Goal: Task Accomplishment & Management: Use online tool/utility

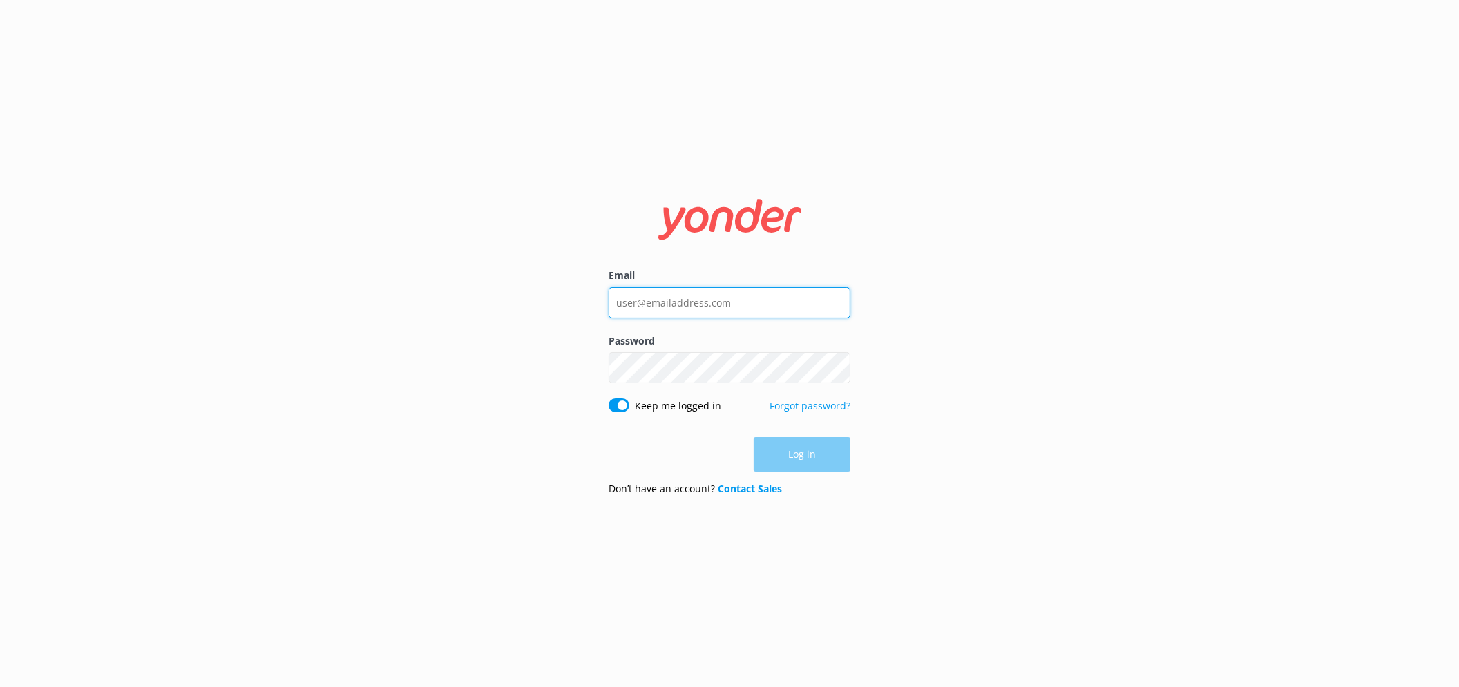
click at [756, 298] on input "Email" at bounding box center [730, 302] width 242 height 31
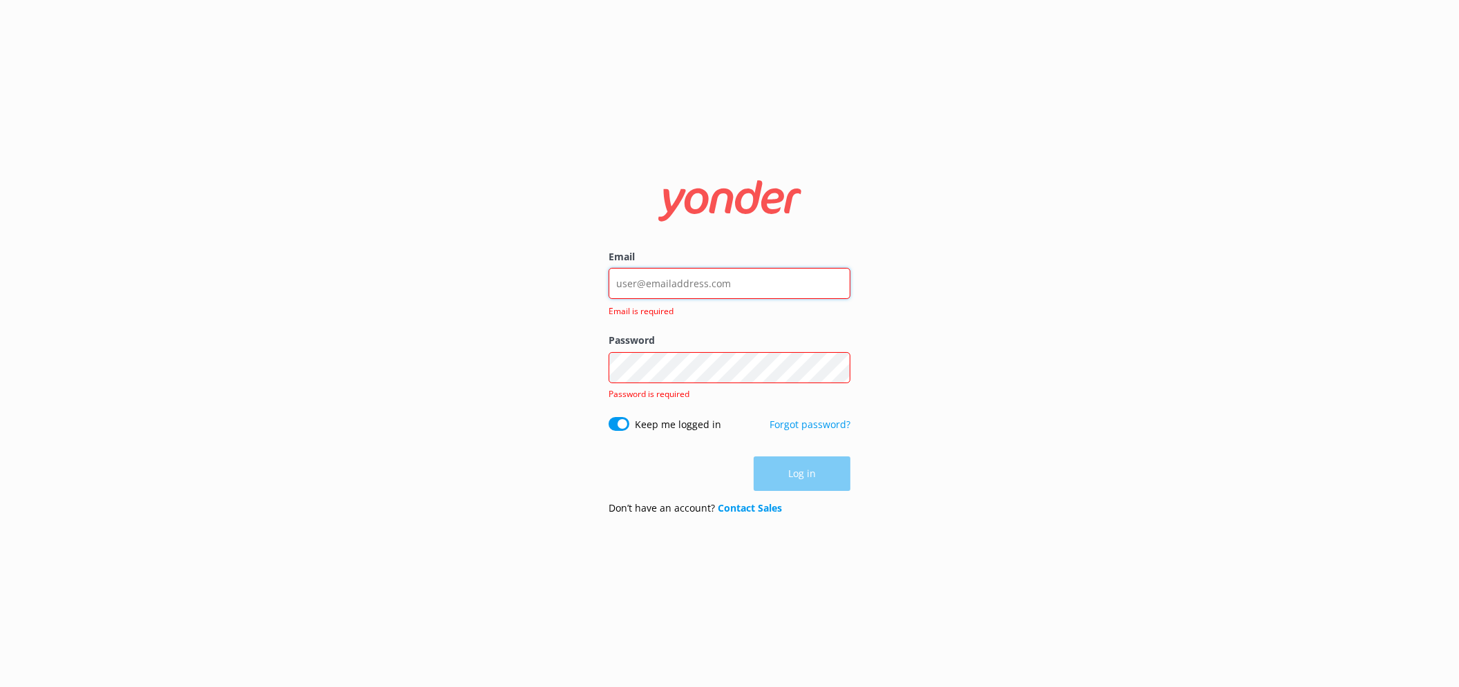
type input "[EMAIL_ADDRESS][DOMAIN_NAME]"
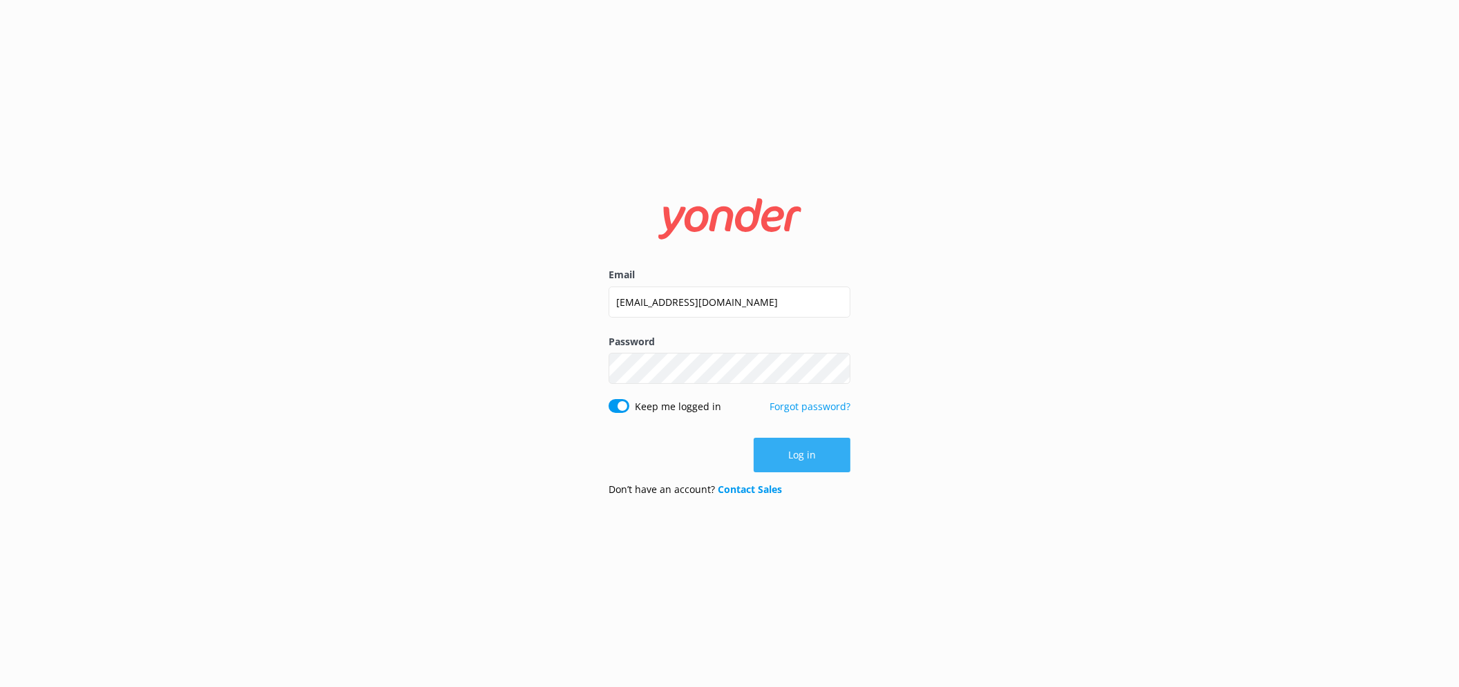
click at [812, 461] on button "Log in" at bounding box center [802, 455] width 97 height 35
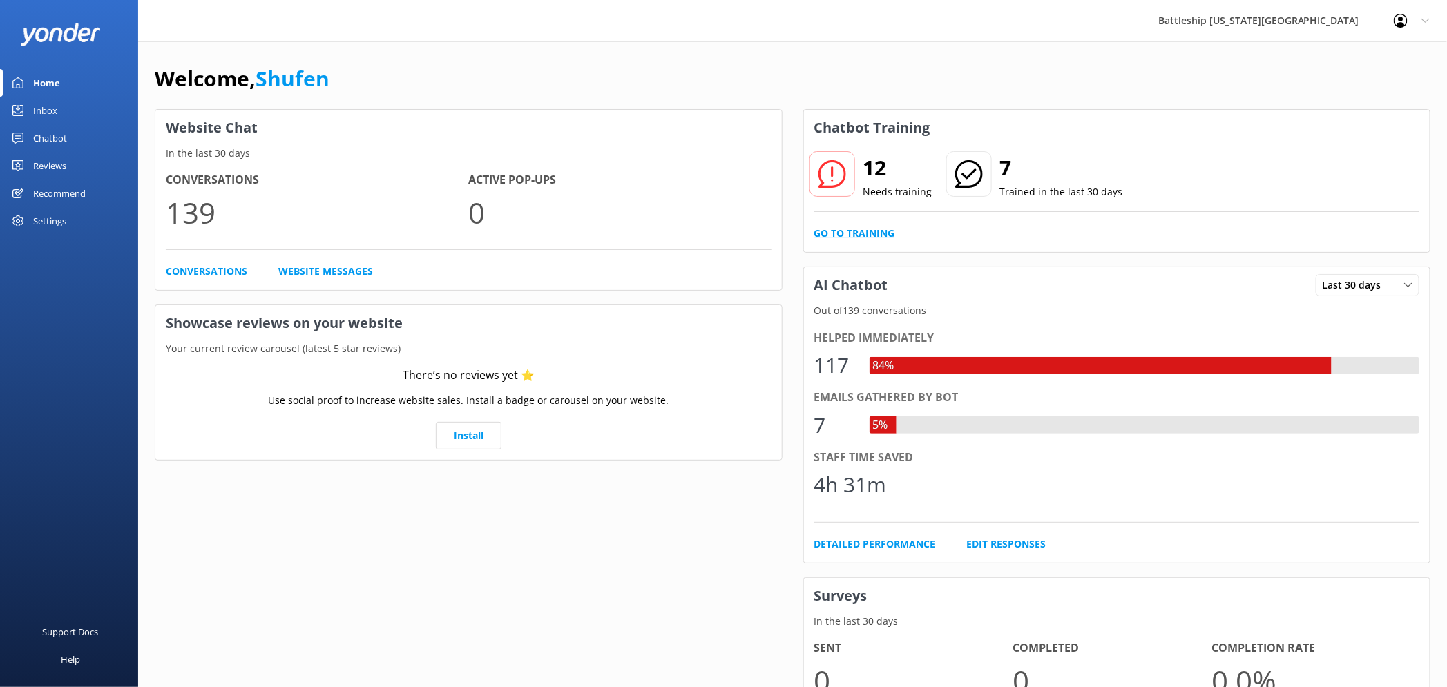
click at [859, 232] on link "Go to Training" at bounding box center [855, 233] width 81 height 15
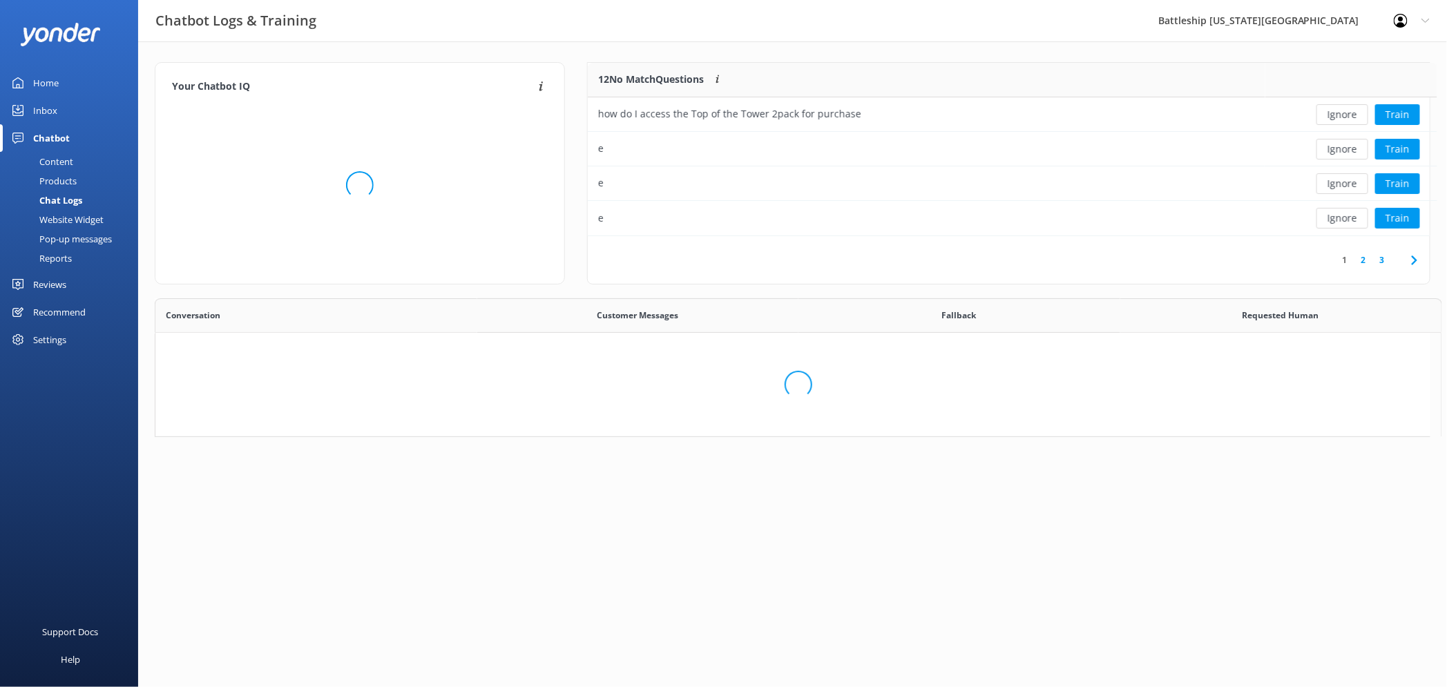
scroll to position [162, 830]
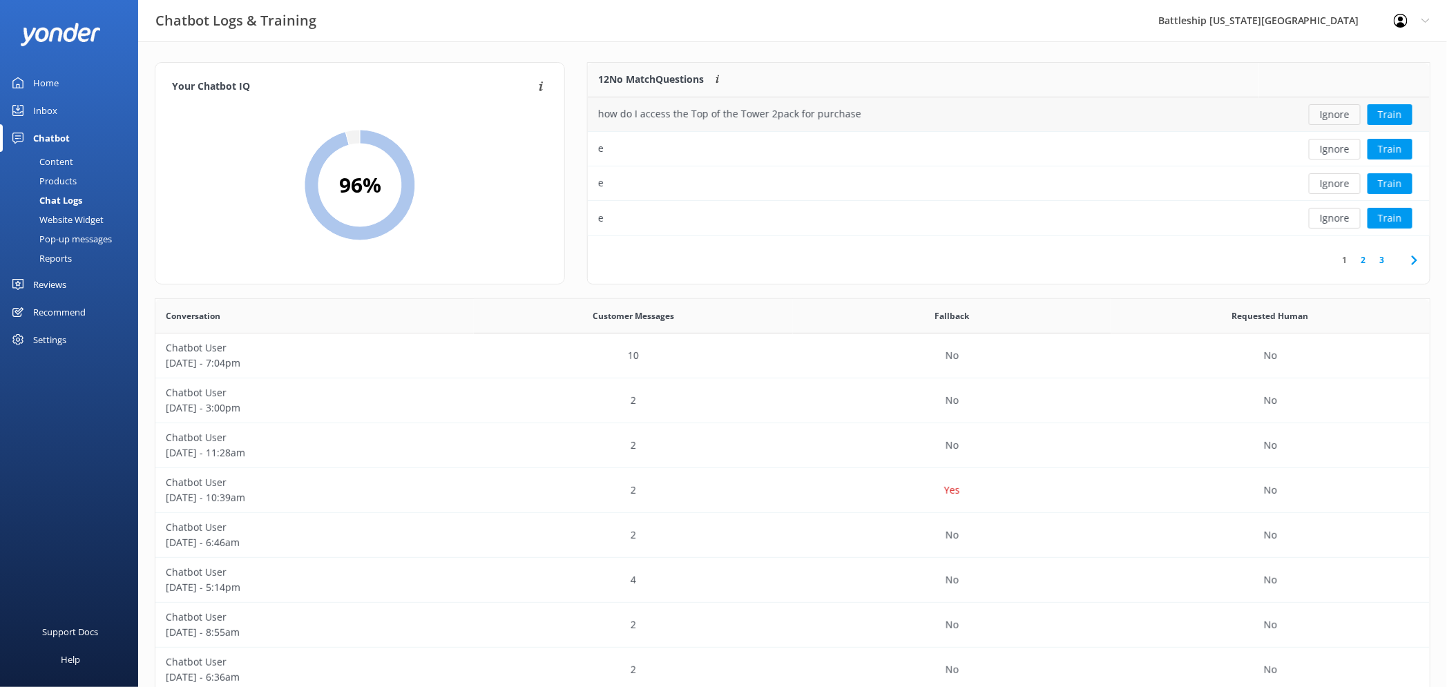
click at [1341, 112] on button "Ignore" at bounding box center [1335, 114] width 52 height 21
click at [1340, 126] on div "Ignore Train" at bounding box center [1344, 114] width 171 height 35
click at [1340, 115] on button "Ignore" at bounding box center [1335, 114] width 52 height 21
click at [1337, 118] on button "Ignore" at bounding box center [1335, 114] width 52 height 21
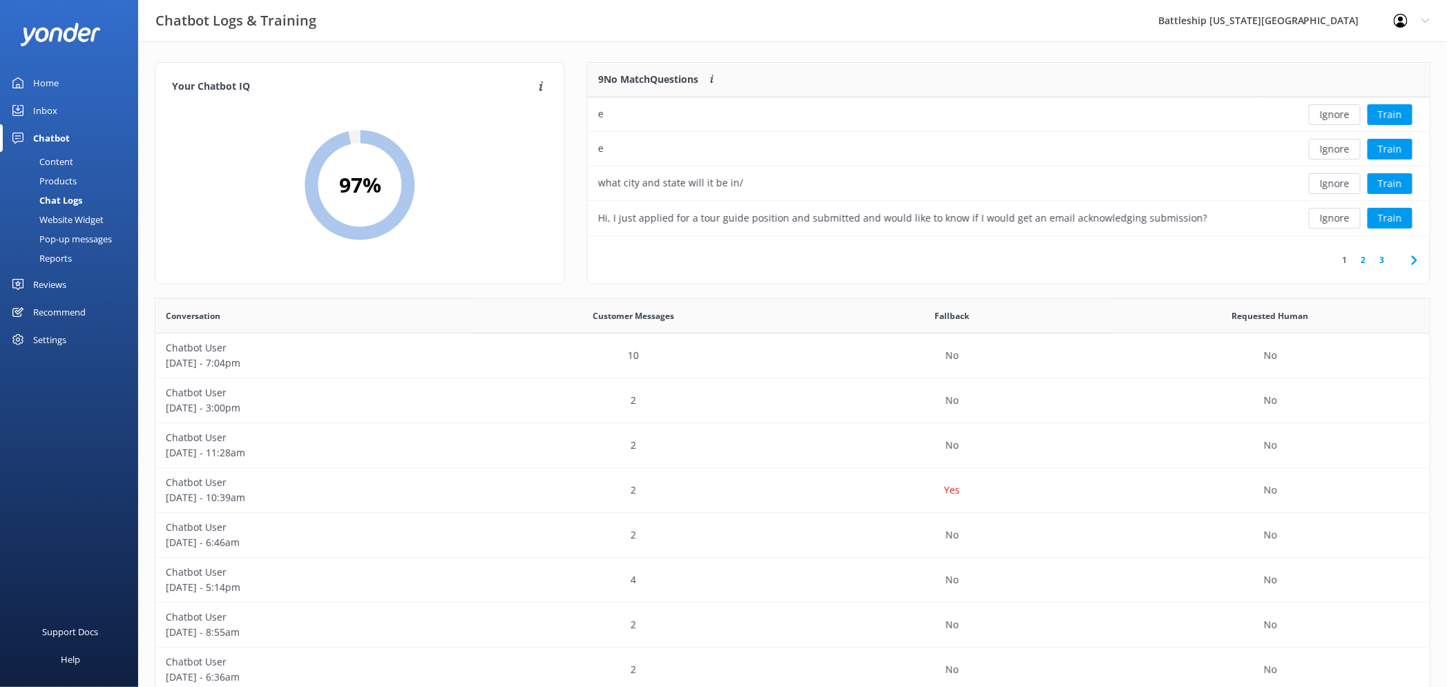
click at [1337, 118] on button "Ignore" at bounding box center [1335, 114] width 52 height 21
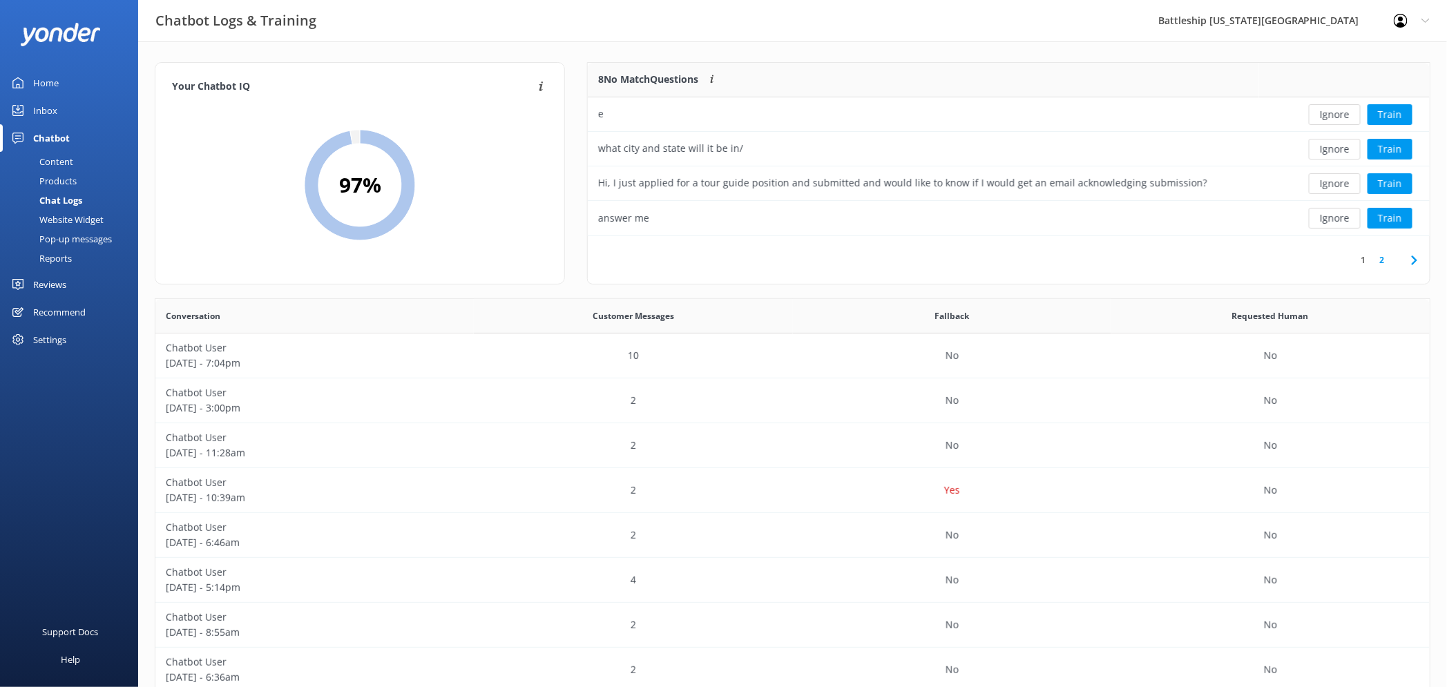
click at [1337, 118] on button "Ignore" at bounding box center [1335, 114] width 52 height 21
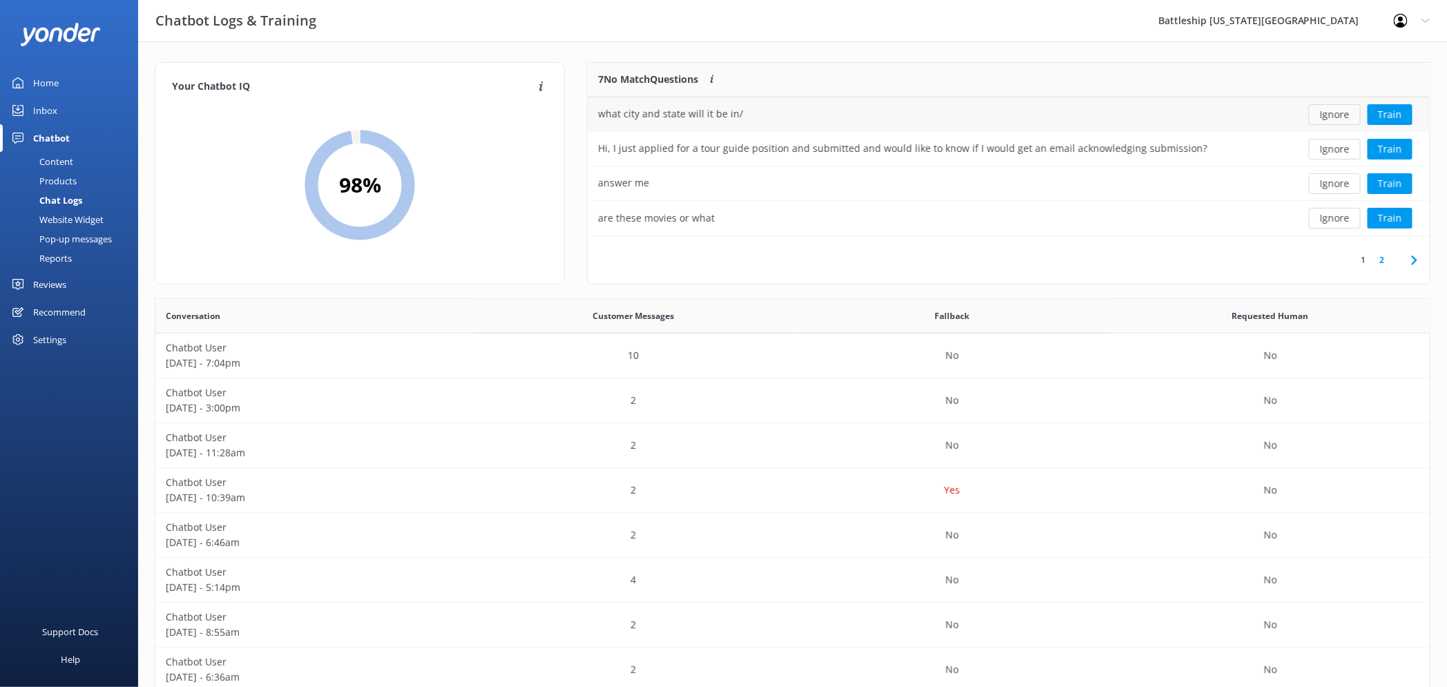
click at [1338, 118] on button "Ignore" at bounding box center [1335, 114] width 52 height 21
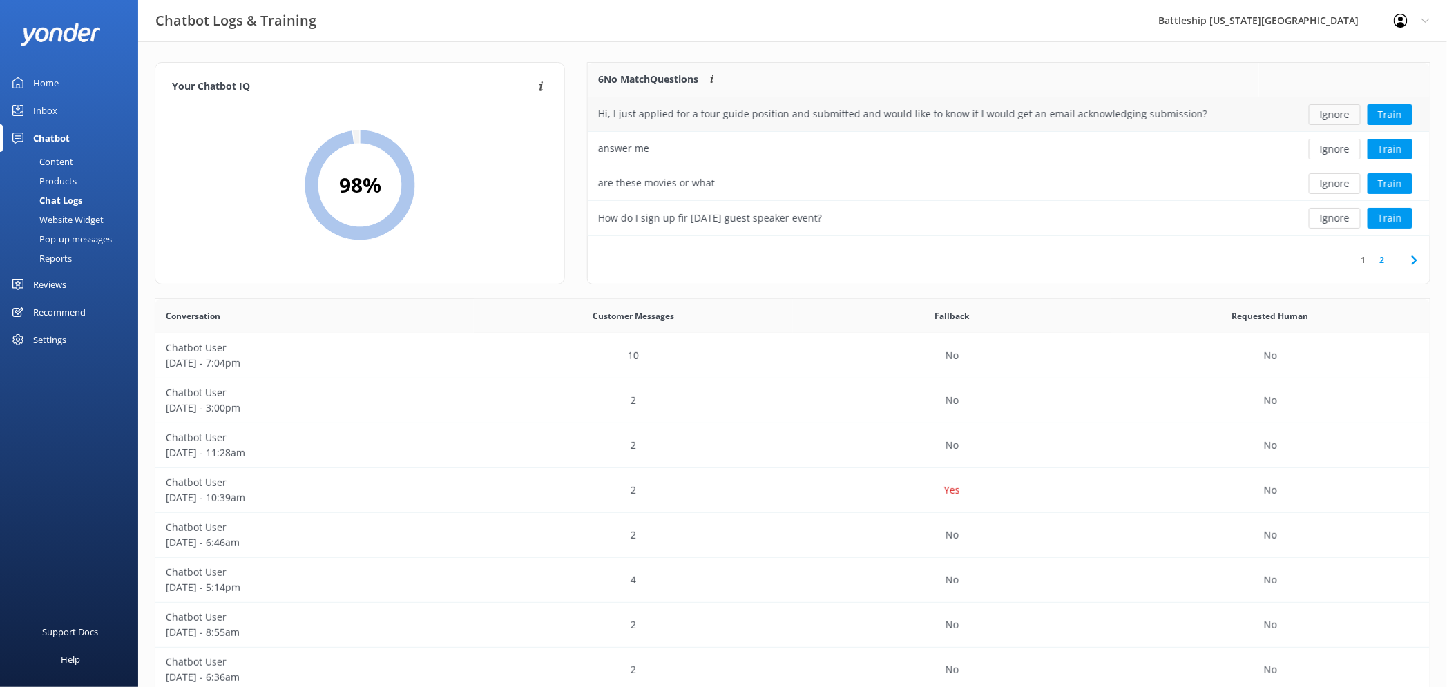
click at [1340, 120] on button "Ignore" at bounding box center [1335, 114] width 52 height 21
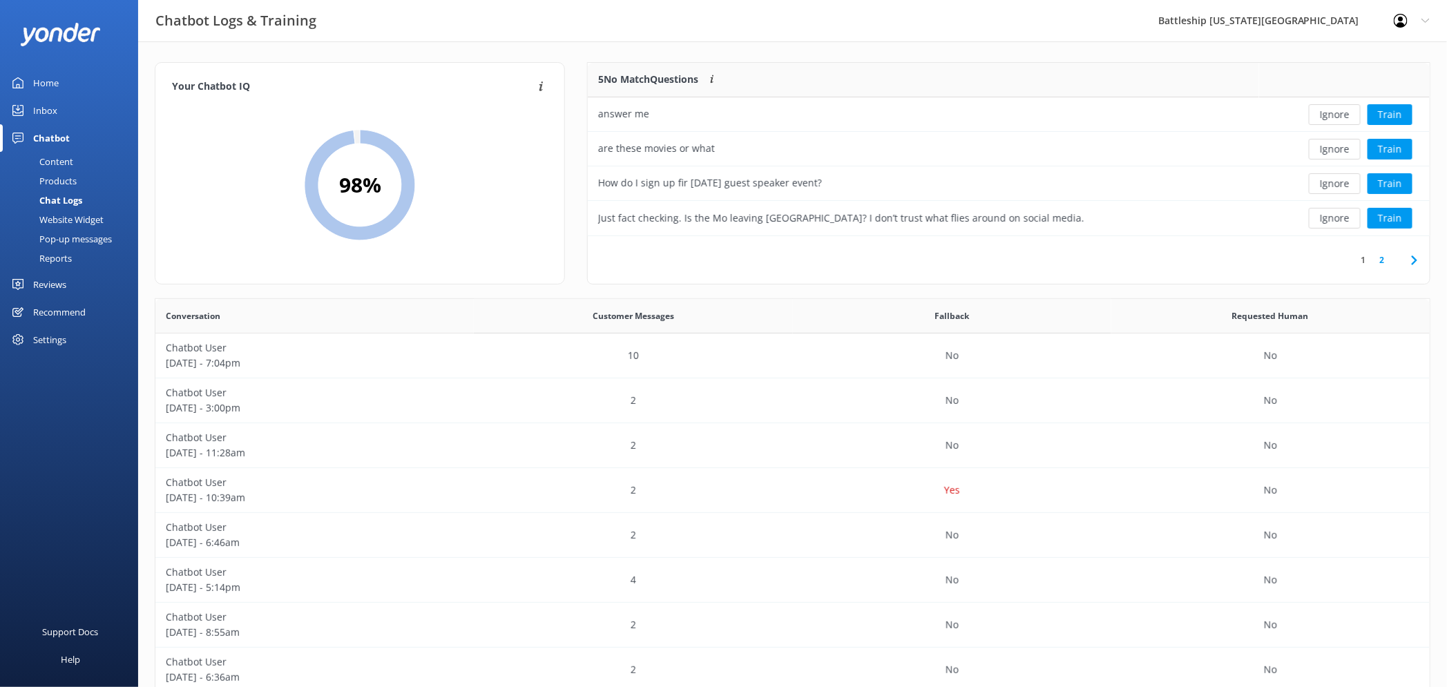
click at [1340, 120] on button "Ignore" at bounding box center [1335, 114] width 52 height 21
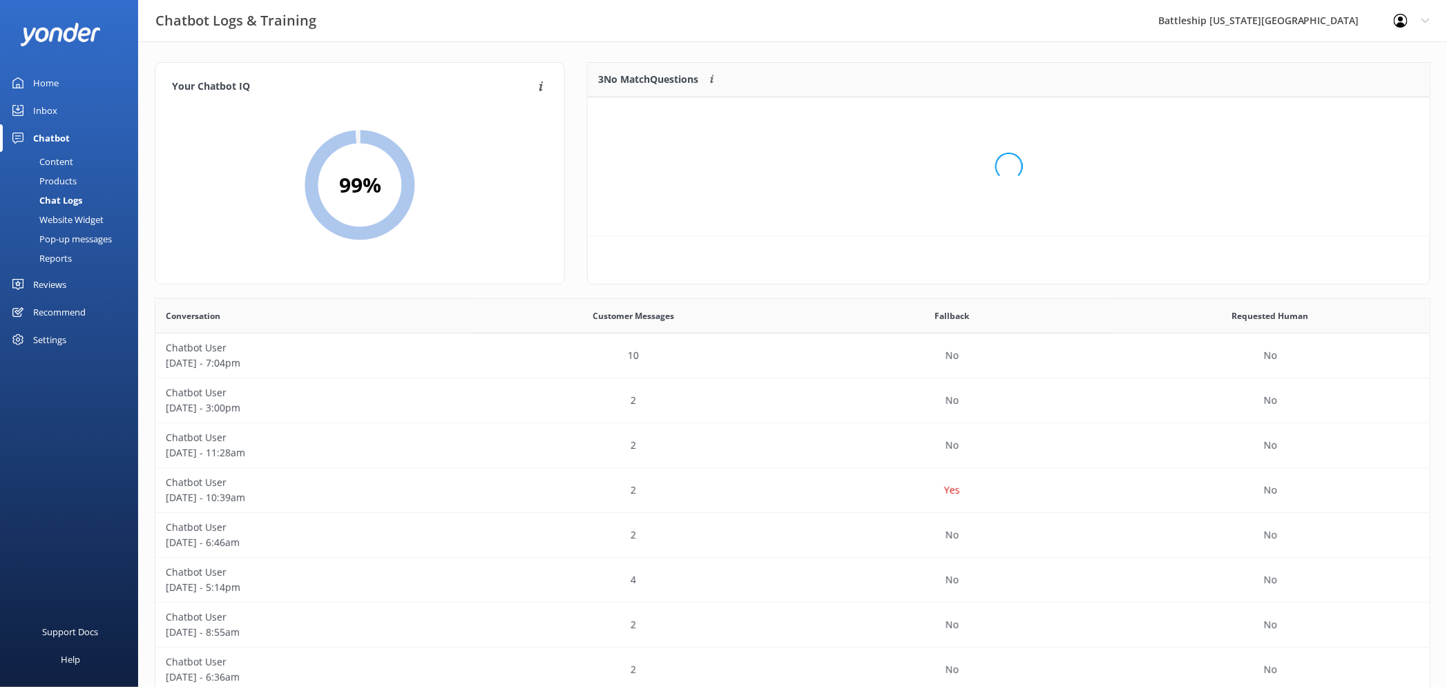
scroll to position [127, 830]
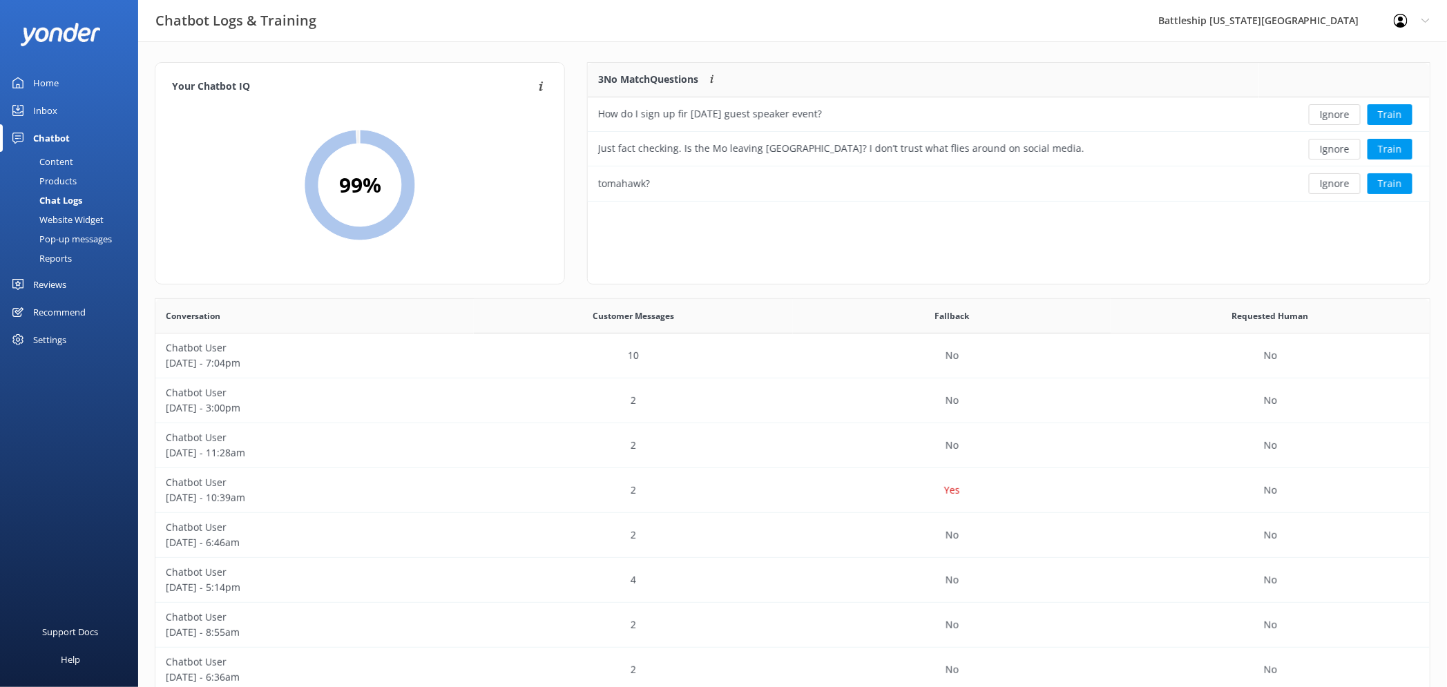
click at [1340, 120] on button "Ignore" at bounding box center [1335, 114] width 52 height 21
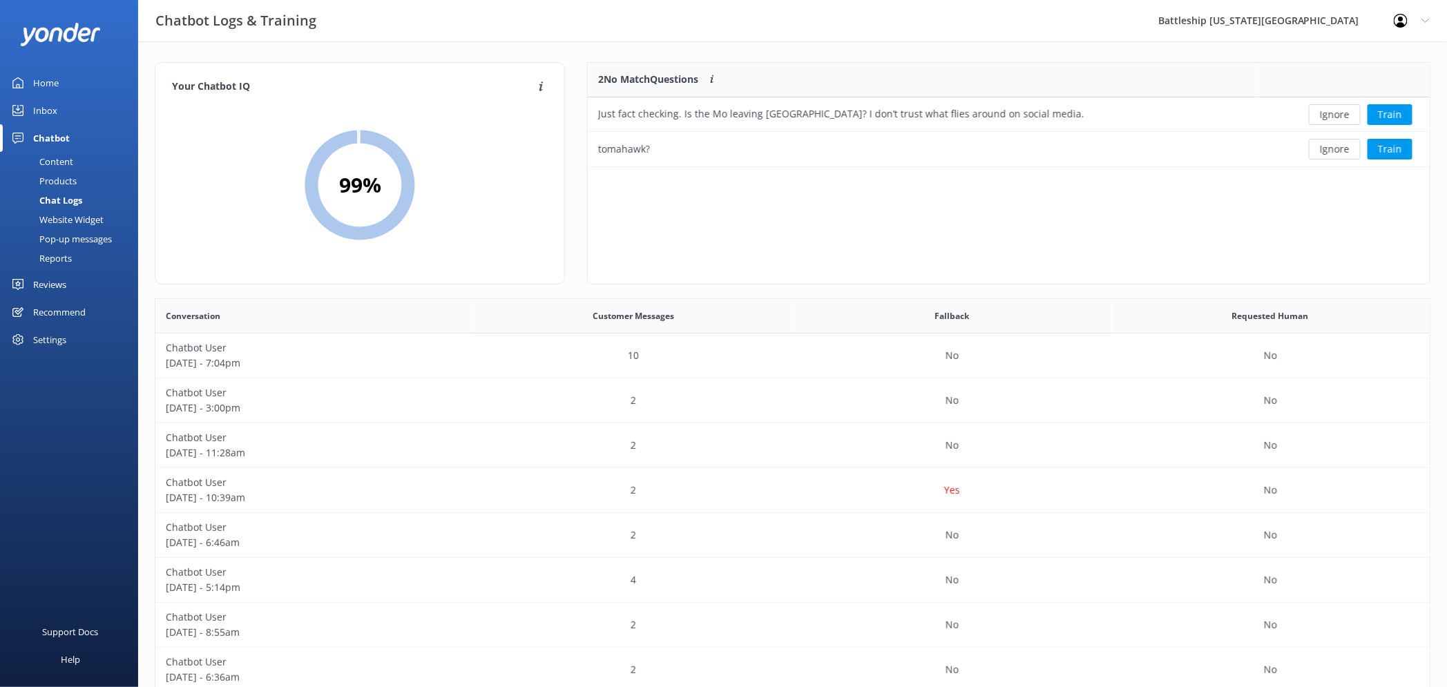
scroll to position [93, 830]
click at [1340, 120] on button "Ignore" at bounding box center [1335, 114] width 52 height 21
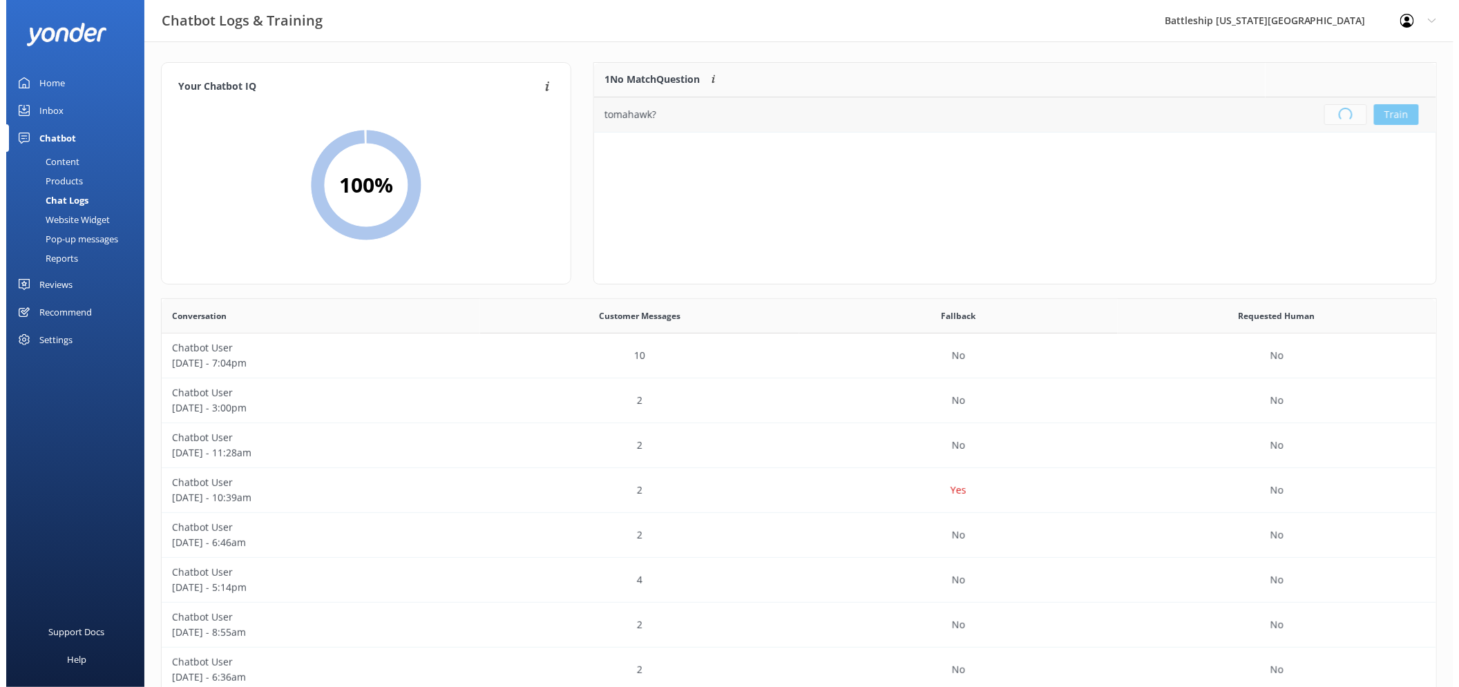
scroll to position [161, 830]
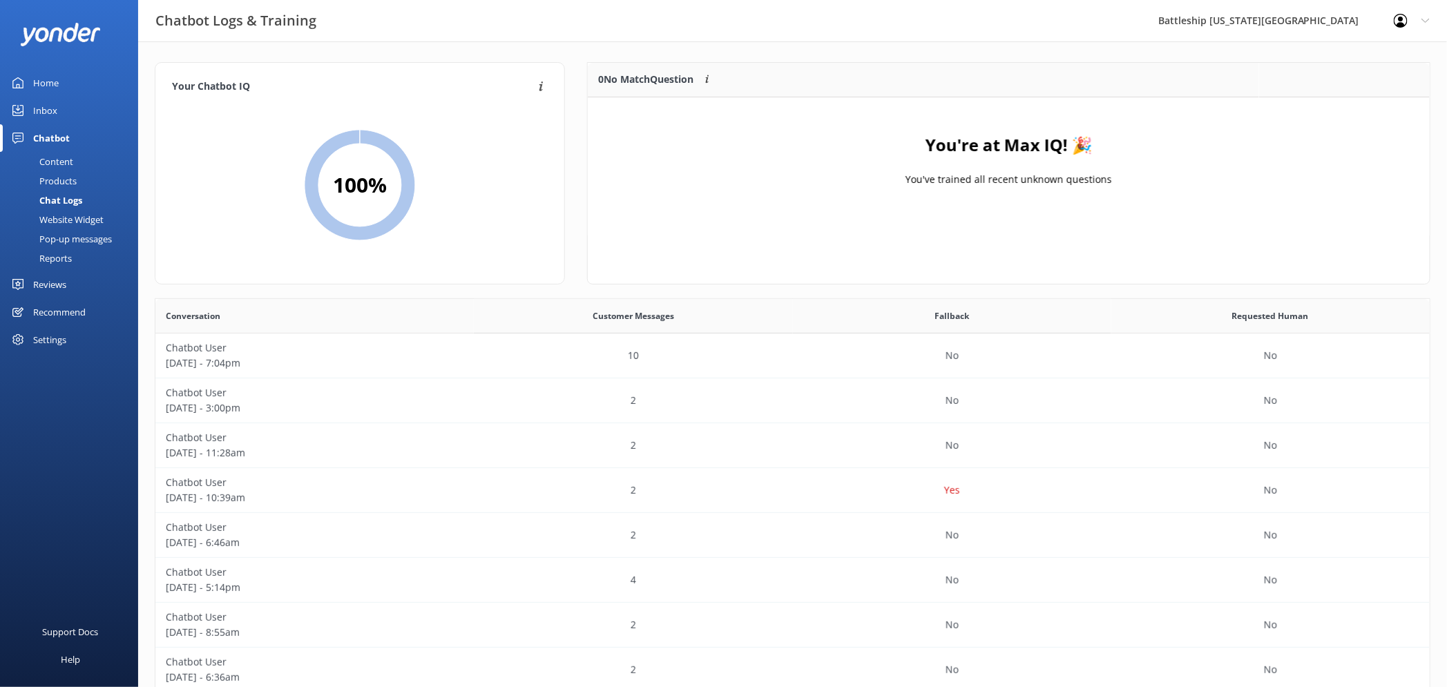
click at [44, 111] on div "Inbox" at bounding box center [45, 111] width 24 height 28
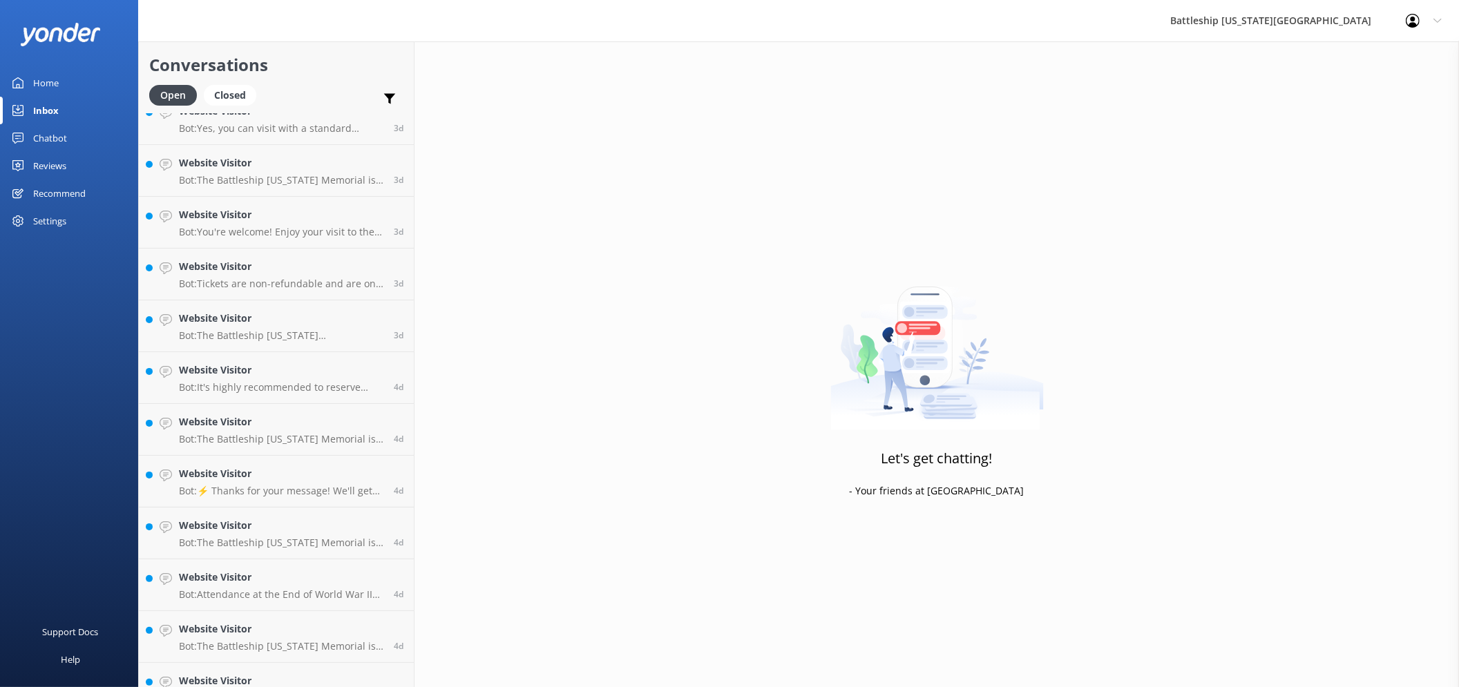
scroll to position [210, 0]
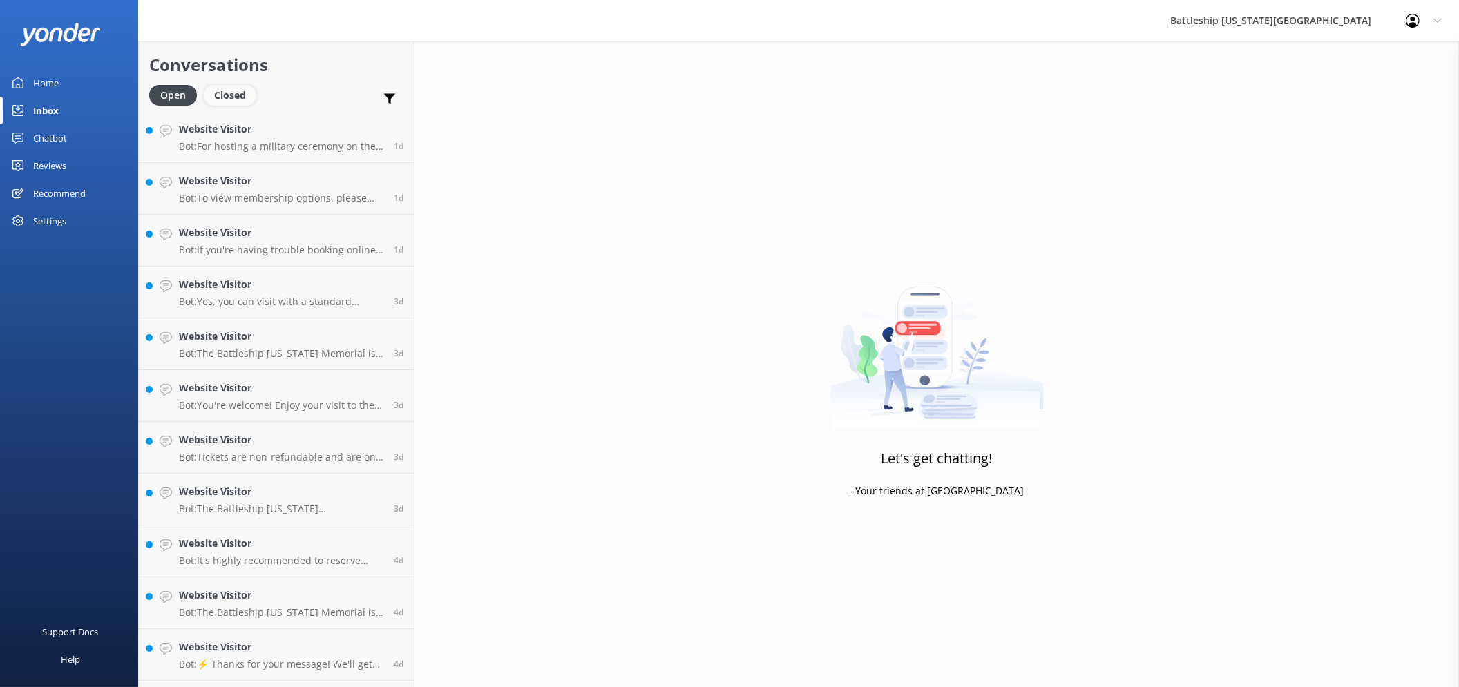
click at [231, 94] on div "Closed" at bounding box center [230, 95] width 53 height 21
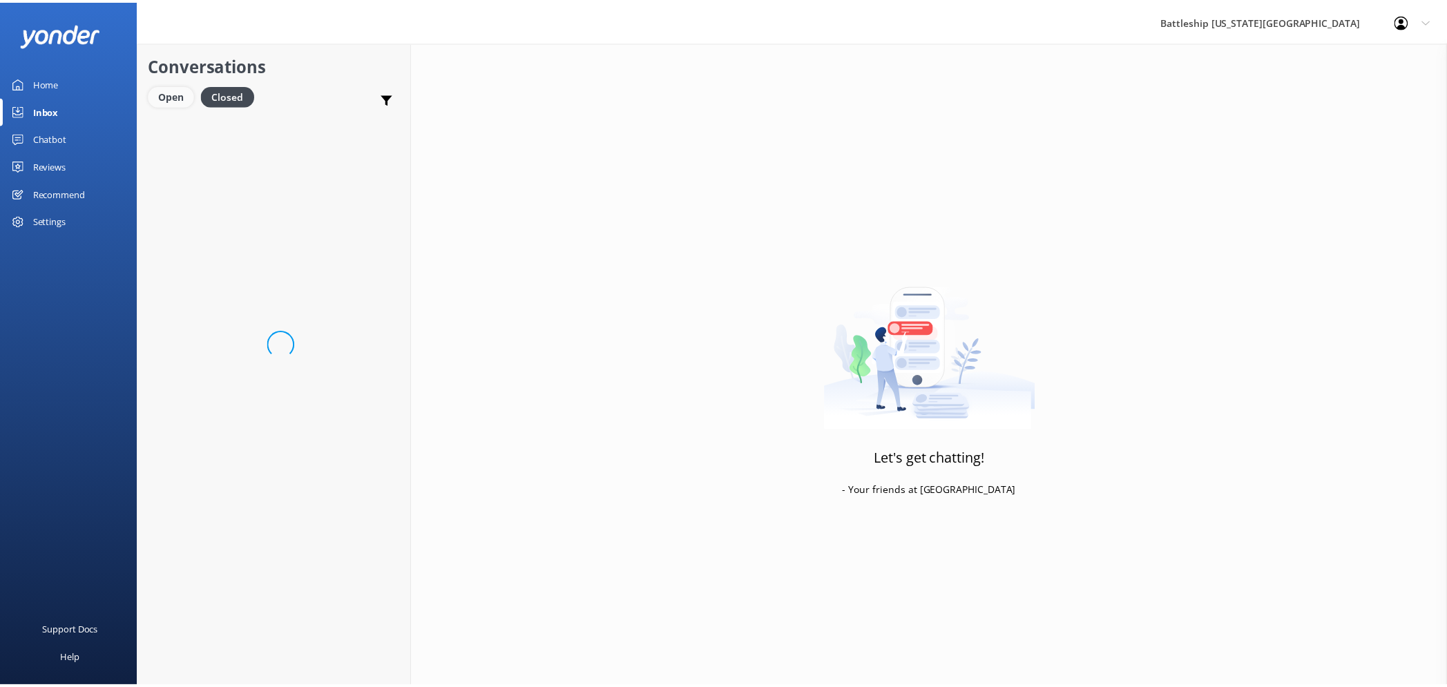
scroll to position [210, 0]
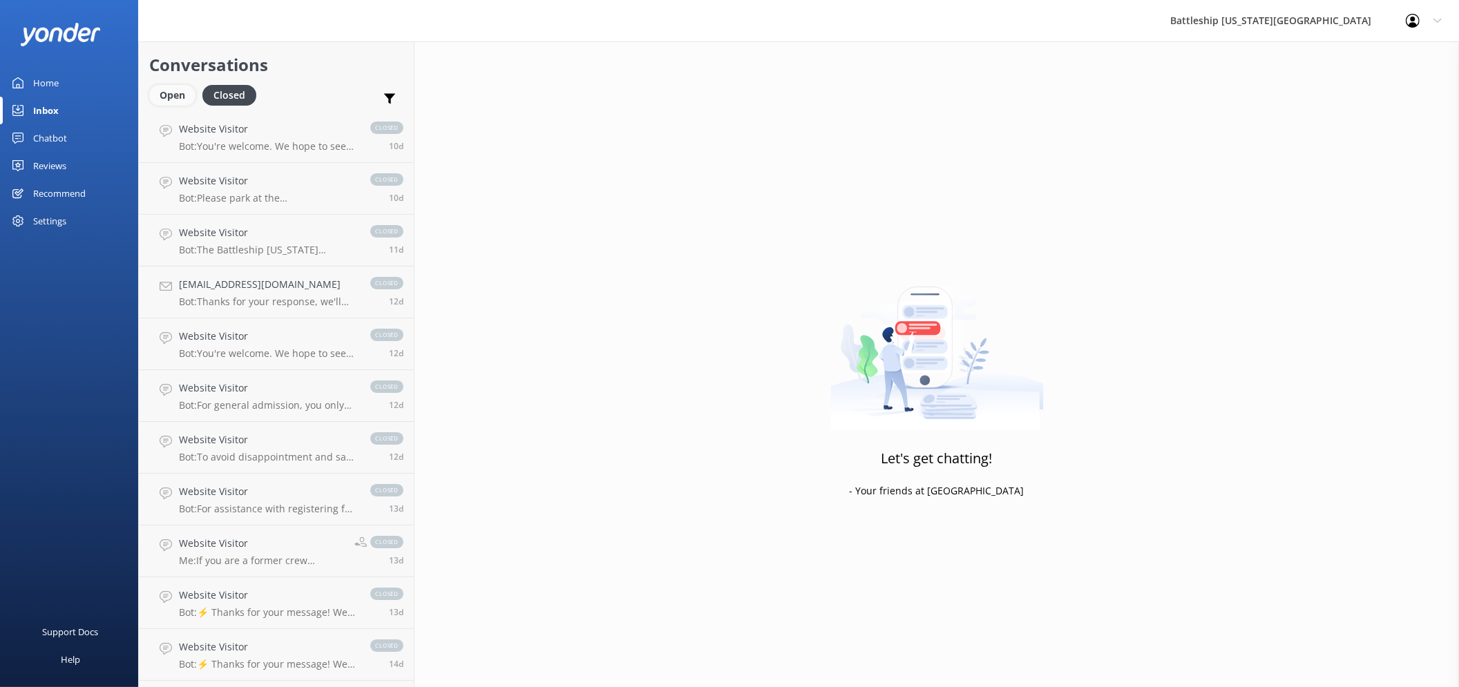
click at [171, 94] on div "Open" at bounding box center [172, 95] width 46 height 21
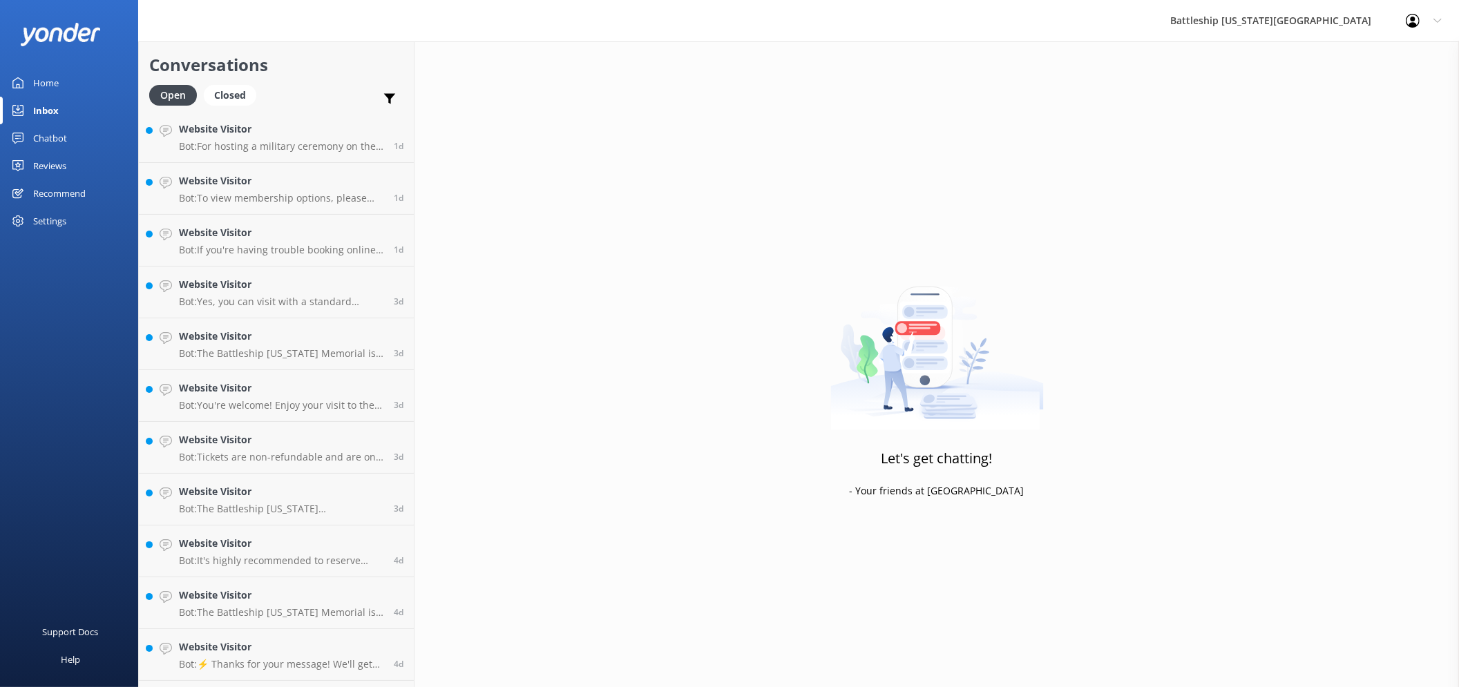
click at [46, 87] on div "Home" at bounding box center [46, 83] width 26 height 28
